Goal: Task Accomplishment & Management: Manage account settings

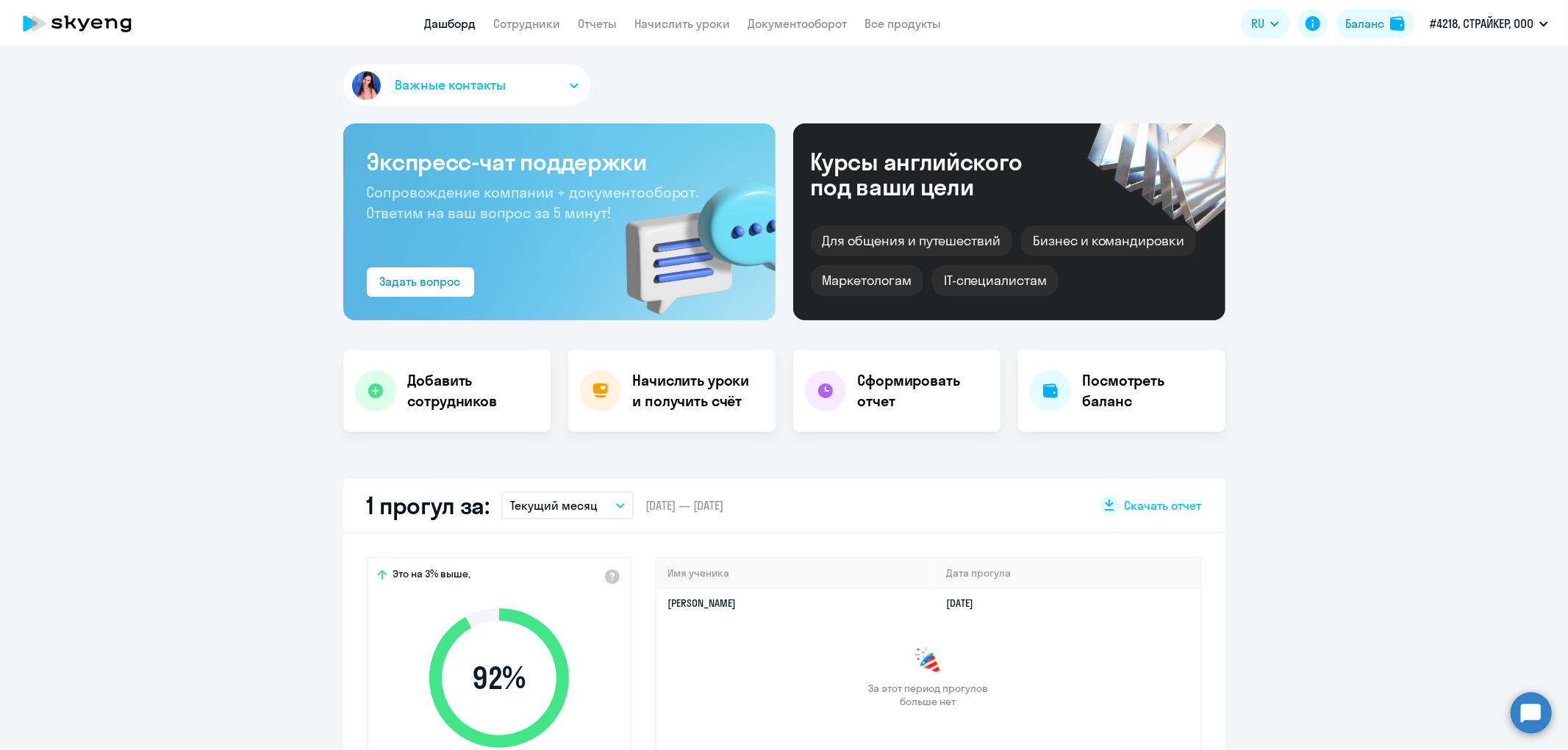
select select "30"
click at [540, 23] on link "Сотрудники" at bounding box center [527, 23] width 67 height 14
select select "30"
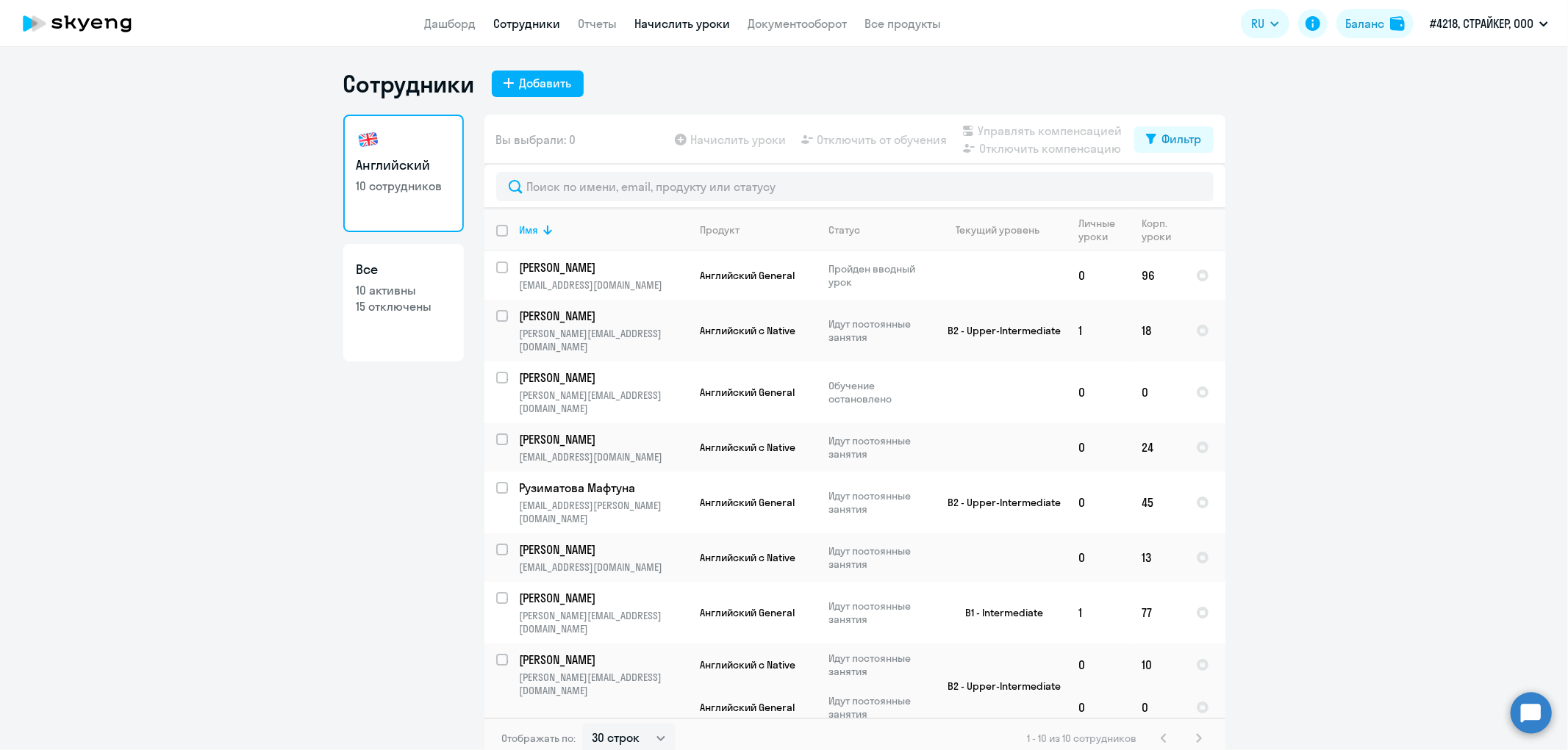
click at [703, 24] on link "Начислить уроки" at bounding box center [682, 23] width 95 height 14
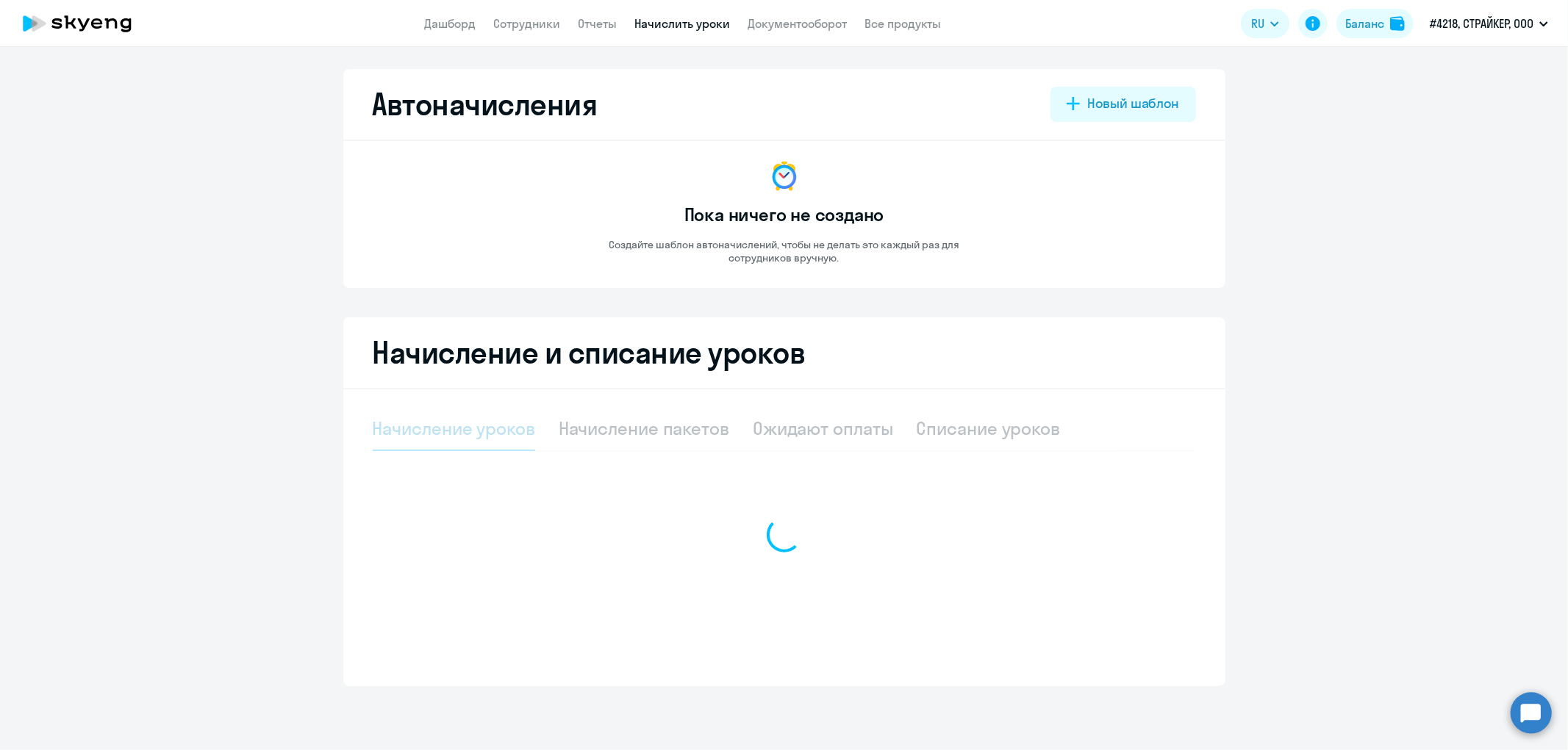
select select "10"
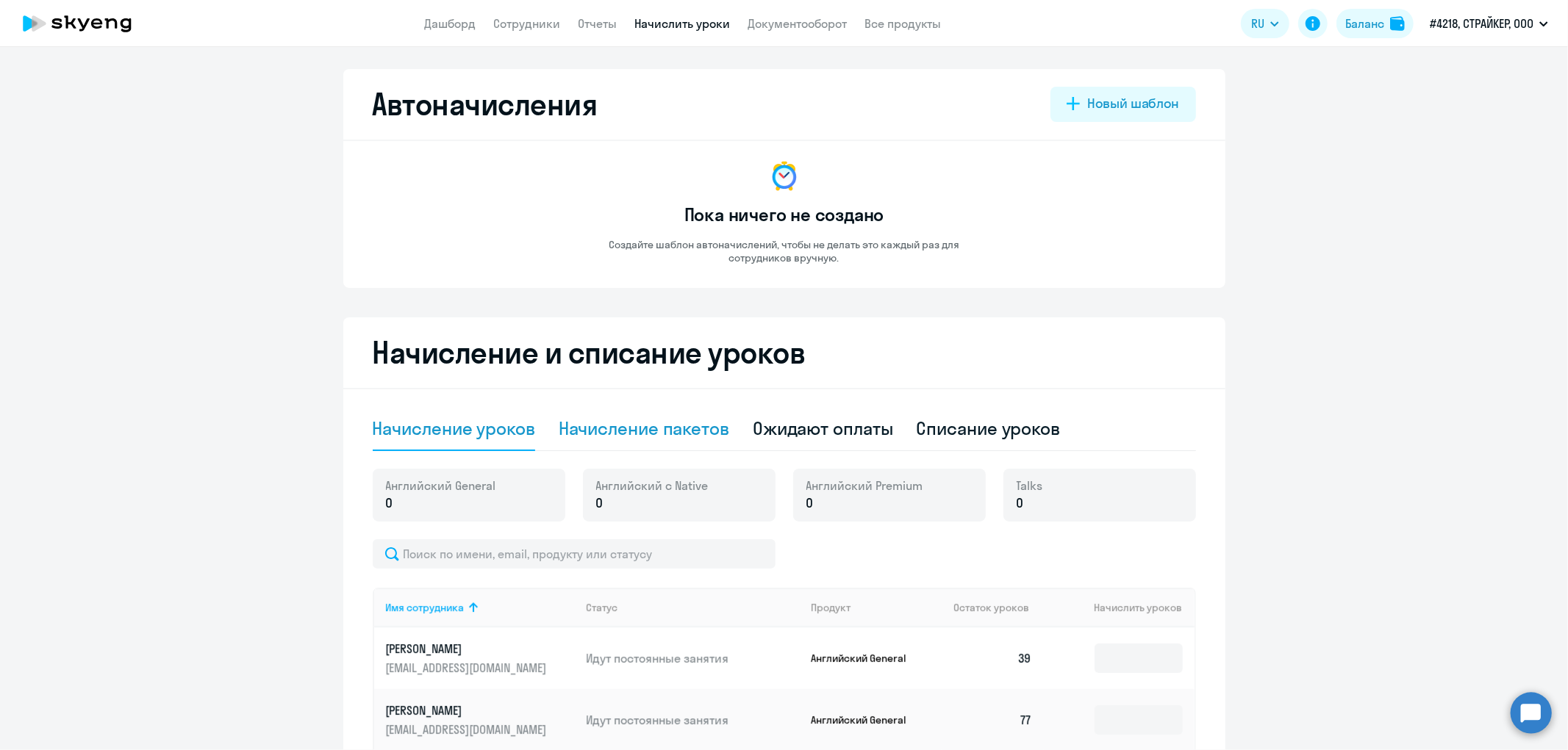
click at [635, 430] on div "Начисление пакетов" at bounding box center [643, 428] width 171 height 24
select select "10"
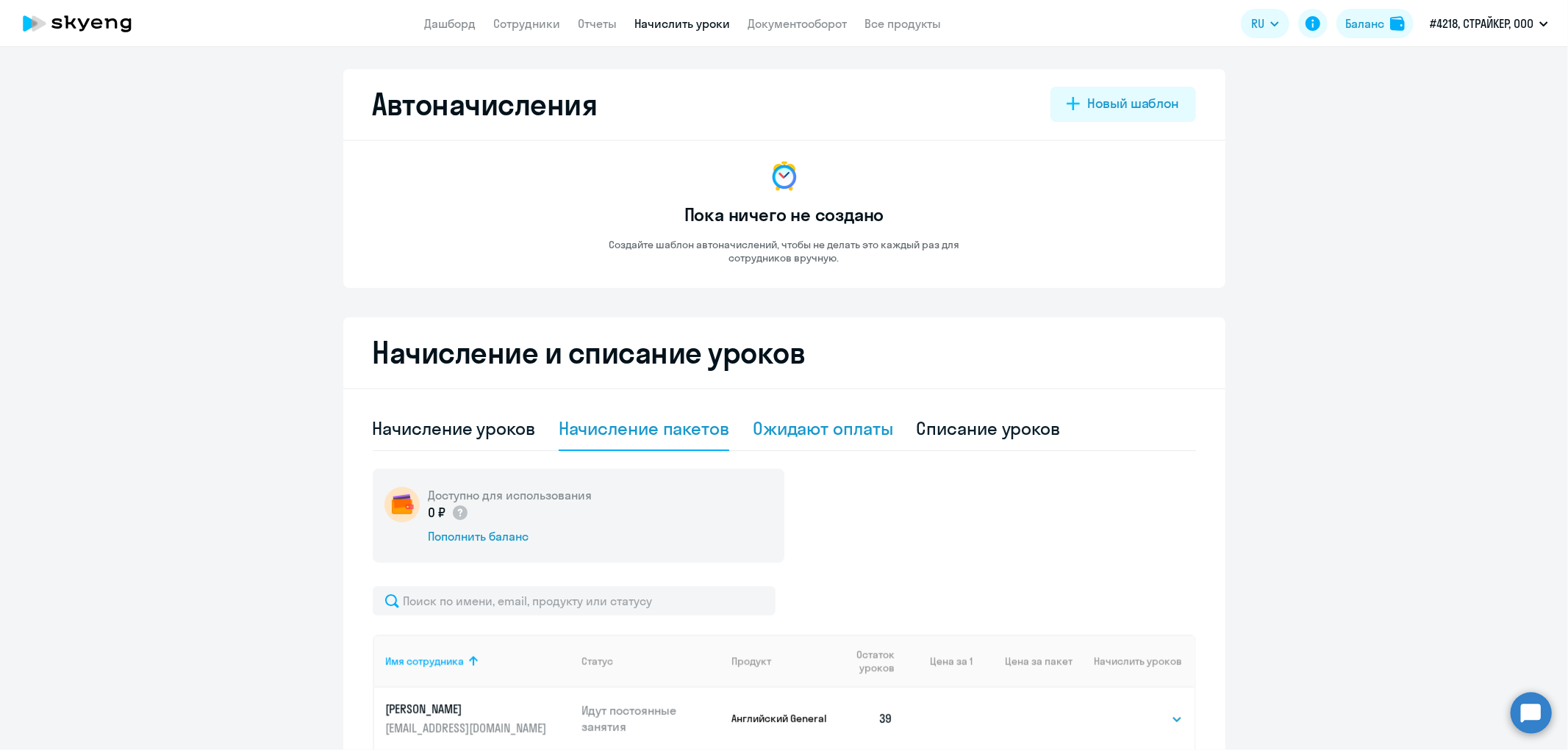
click at [869, 424] on div "Ожидают оплаты" at bounding box center [823, 428] width 140 height 24
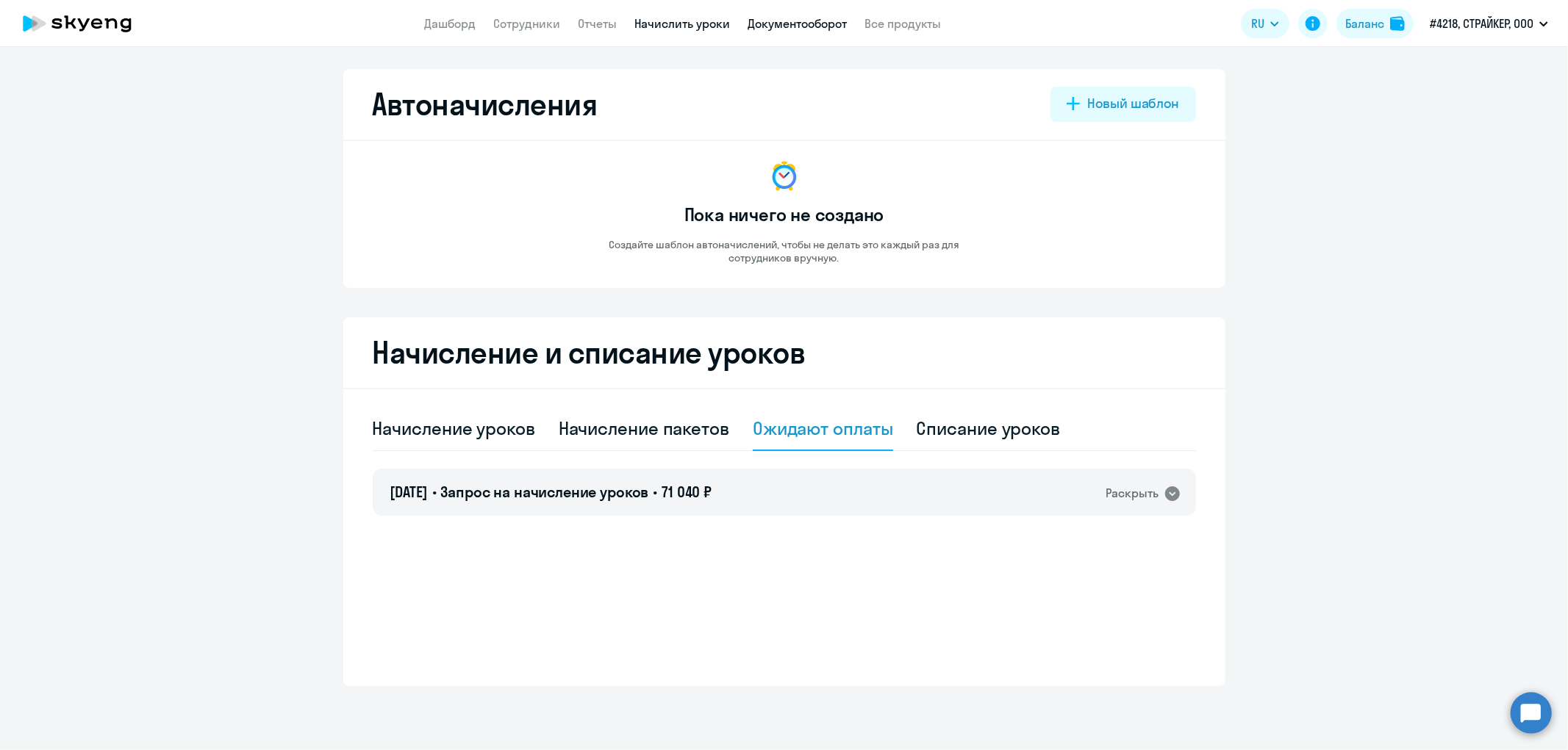
click at [795, 28] on link "Документооборот" at bounding box center [797, 23] width 99 height 14
